Goal: Task Accomplishment & Management: Use online tool/utility

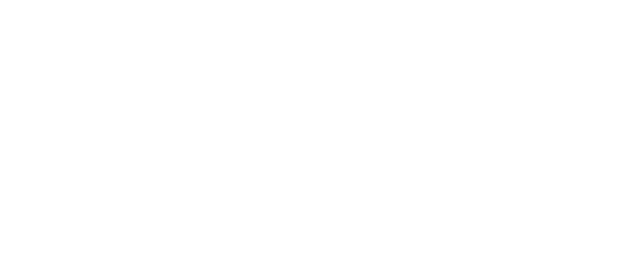
scroll to position [1916, 0]
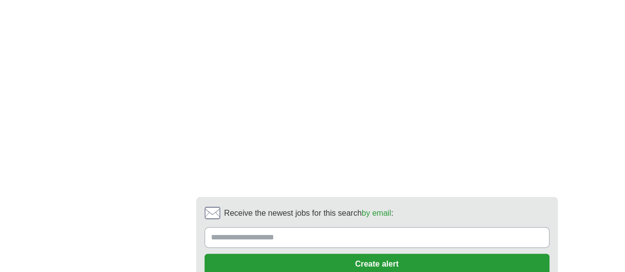
scroll to position [1912, 0]
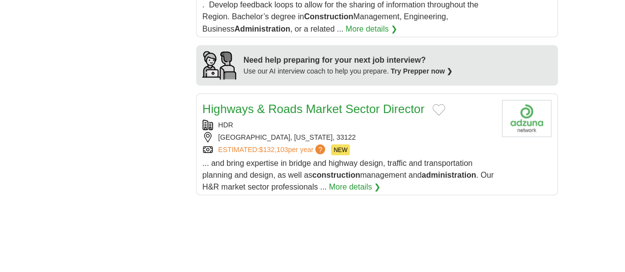
scroll to position [915, 0]
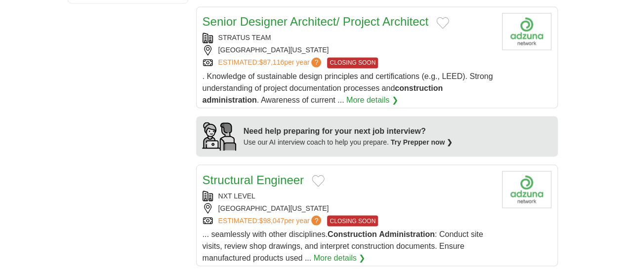
scroll to position [863, 0]
